Goal: Information Seeking & Learning: Understand process/instructions

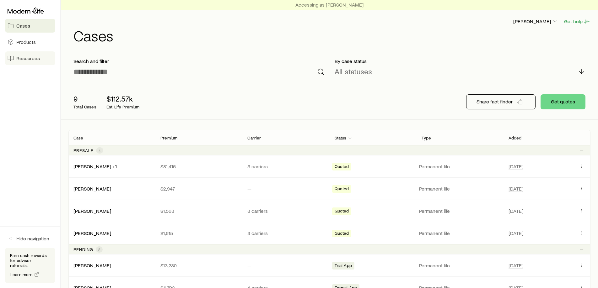
click at [26, 57] on span "Resources" at bounding box center [28, 58] width 24 height 6
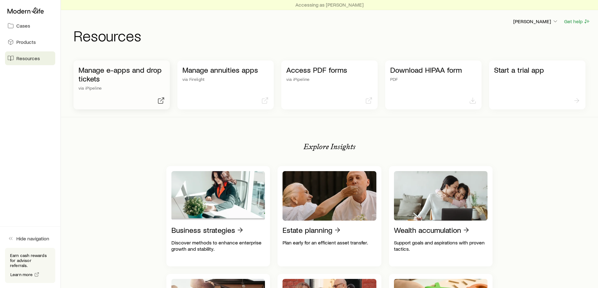
click at [125, 79] on p "Manage e-apps and drop tickets" at bounding box center [121, 75] width 86 height 18
click at [112, 84] on div "Manage e-apps and drop tickets via iPipeline" at bounding box center [121, 78] width 86 height 25
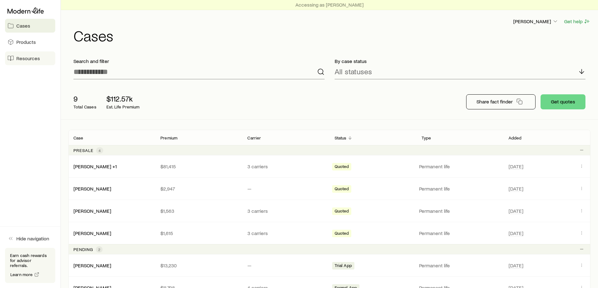
click at [26, 55] on span "Resources" at bounding box center [28, 58] width 24 height 6
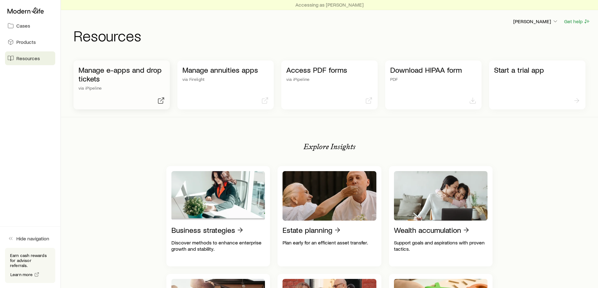
click at [110, 77] on p "Manage e-apps and drop tickets" at bounding box center [121, 75] width 86 height 18
click at [116, 80] on p "Manage e-apps and drop tickets" at bounding box center [121, 75] width 86 height 18
click at [106, 78] on p "Manage e-apps and drop tickets" at bounding box center [121, 75] width 86 height 18
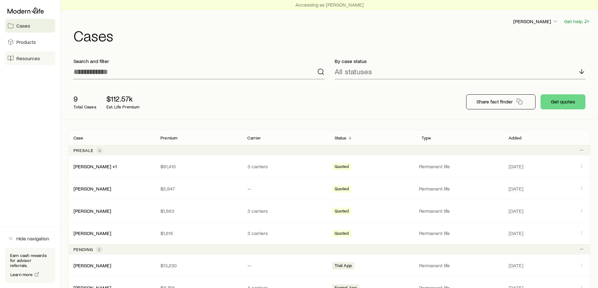
click at [29, 59] on span "Resources" at bounding box center [28, 58] width 24 height 6
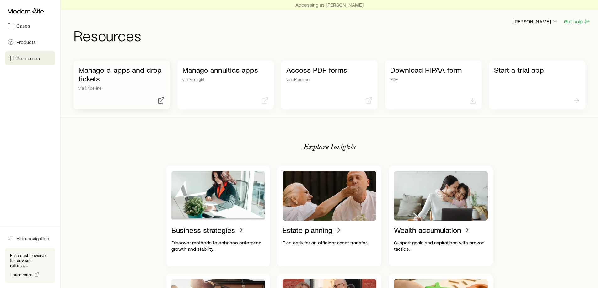
click at [109, 78] on p "Manage e-apps and drop tickets" at bounding box center [121, 75] width 86 height 18
click at [533, 21] on p "[PERSON_NAME]" at bounding box center [535, 21] width 45 height 6
click at [507, 55] on span "Sign out" at bounding box center [505, 55] width 17 height 6
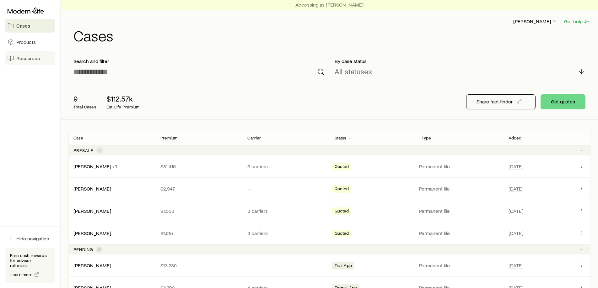
click at [29, 58] on span "Resources" at bounding box center [28, 58] width 24 height 6
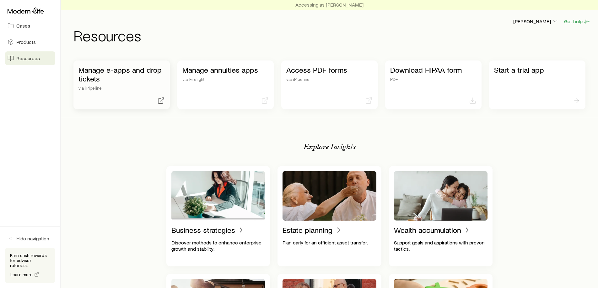
click at [104, 88] on p "via iPipeline" at bounding box center [121, 88] width 86 height 5
